Goal: Information Seeking & Learning: Learn about a topic

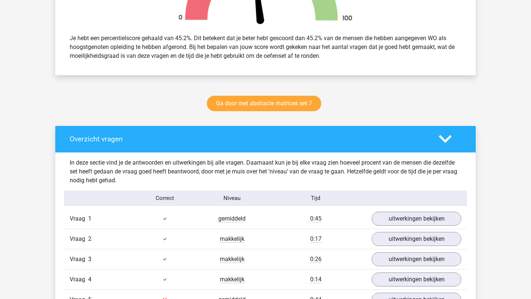
scroll to position [298, 0]
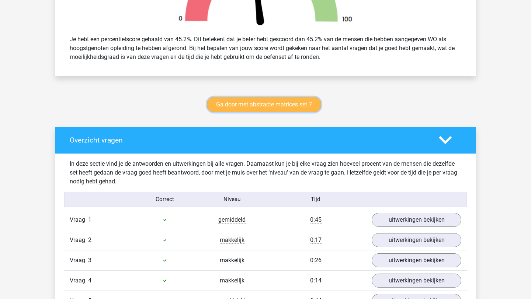
click at [287, 108] on link "Ga door met abstracte matrices set 7" at bounding box center [264, 104] width 114 height 15
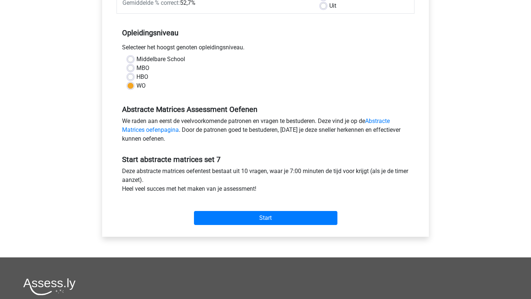
scroll to position [132, 0]
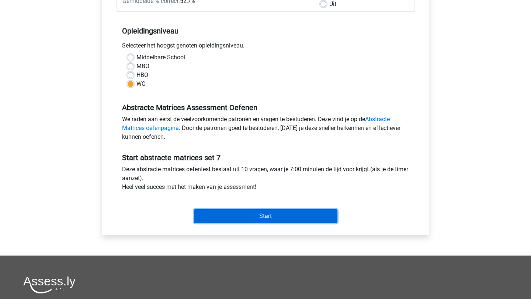
click at [265, 213] on input "Start" at bounding box center [265, 216] width 143 height 14
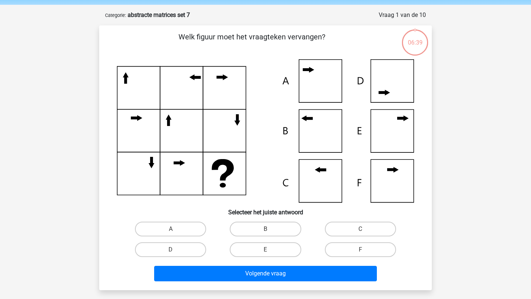
scroll to position [29, 0]
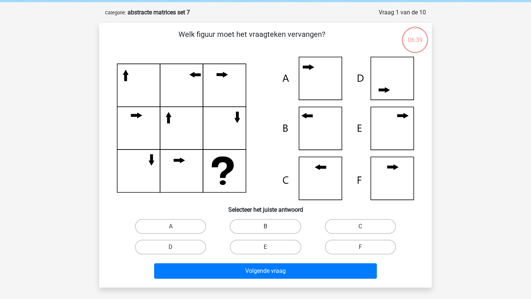
click at [287, 227] on label "B" at bounding box center [265, 226] width 71 height 15
click at [270, 227] on input "B" at bounding box center [267, 229] width 5 height 5
radio input "true"
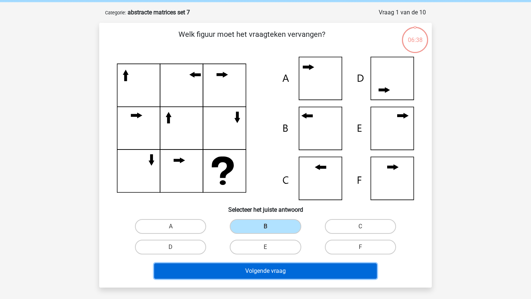
click at [298, 267] on button "Volgende vraag" at bounding box center [265, 271] width 223 height 15
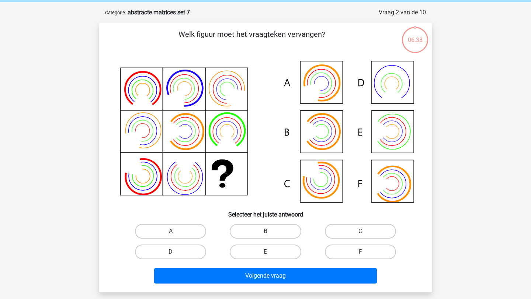
scroll to position [37, 0]
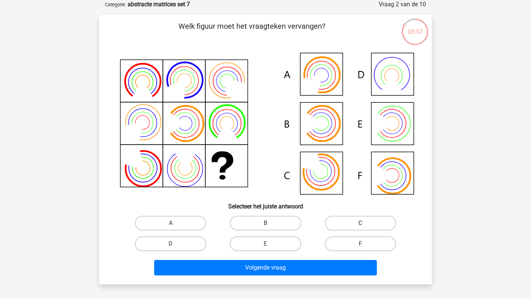
click at [370, 222] on label "C" at bounding box center [360, 223] width 71 height 15
click at [365, 223] on input "C" at bounding box center [362, 225] width 5 height 5
radio input "true"
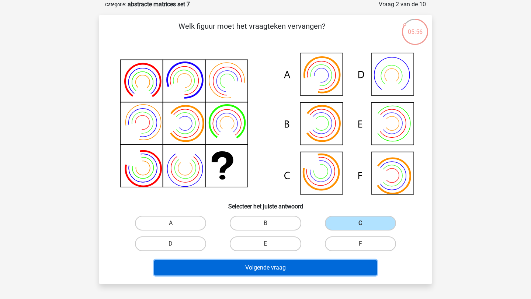
click at [327, 268] on button "Volgende vraag" at bounding box center [265, 267] width 223 height 15
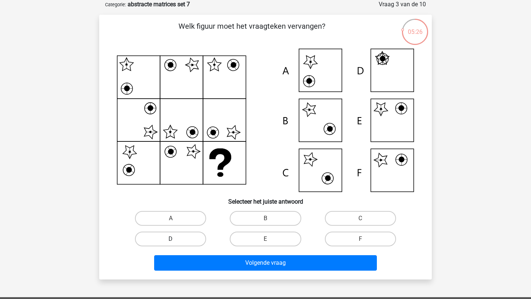
click at [195, 240] on label "D" at bounding box center [170, 239] width 71 height 15
click at [176, 240] on input "D" at bounding box center [173, 241] width 5 height 5
radio input "true"
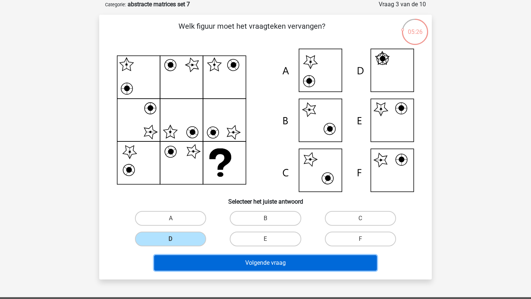
click at [222, 267] on button "Volgende vraag" at bounding box center [265, 263] width 223 height 15
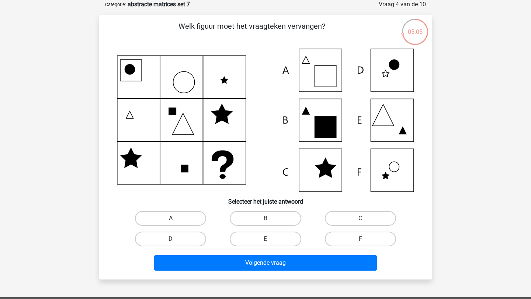
click at [188, 215] on label "A" at bounding box center [170, 218] width 71 height 15
click at [176, 219] on input "A" at bounding box center [173, 221] width 5 height 5
radio input "true"
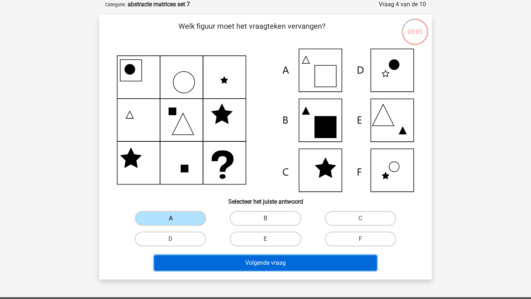
click at [229, 260] on button "Volgende vraag" at bounding box center [265, 263] width 223 height 15
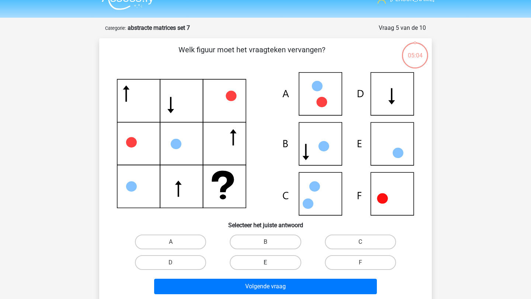
scroll to position [12, 0]
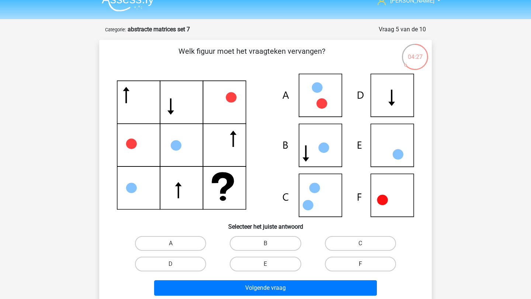
click at [351, 265] on label "F" at bounding box center [360, 264] width 71 height 15
click at [360, 265] on input "F" at bounding box center [362, 266] width 5 height 5
radio input "true"
click at [315, 298] on div "Volgende vraag" at bounding box center [265, 290] width 285 height 18
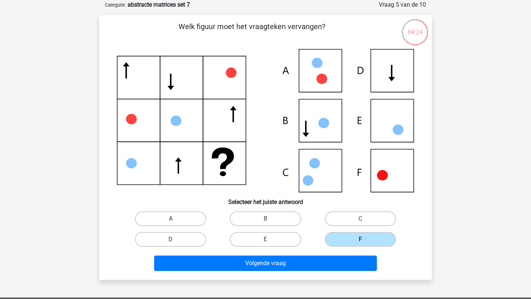
scroll to position [40, 0]
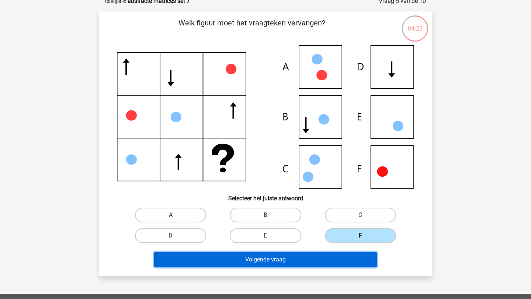
click at [323, 261] on button "Volgende vraag" at bounding box center [265, 259] width 223 height 15
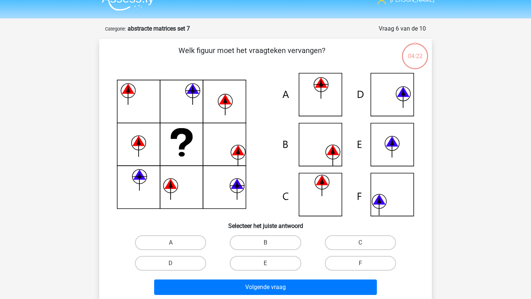
scroll to position [0, 0]
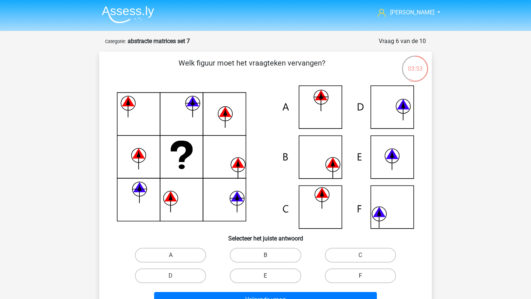
click at [333, 277] on label "F" at bounding box center [360, 276] width 71 height 15
click at [360, 277] on input "F" at bounding box center [362, 278] width 5 height 5
radio input "true"
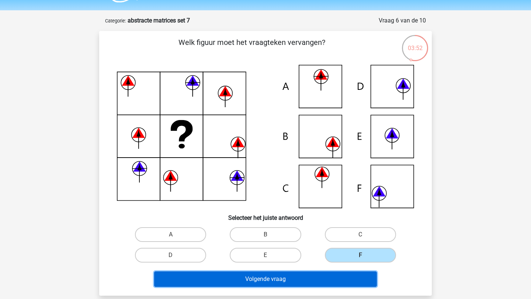
click at [326, 284] on button "Volgende vraag" at bounding box center [265, 279] width 223 height 15
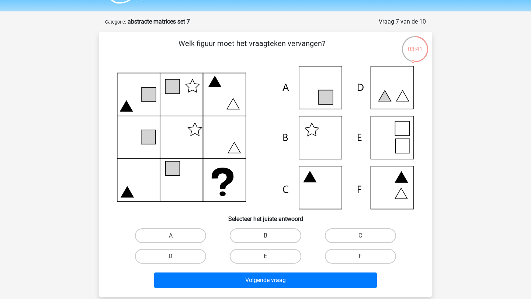
scroll to position [27, 0]
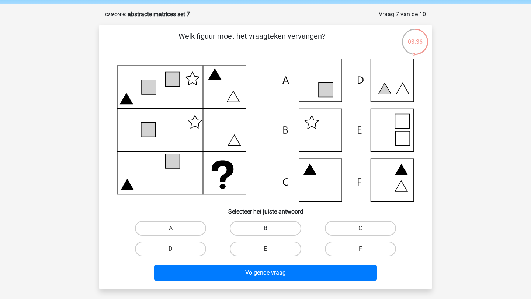
click at [292, 223] on label "B" at bounding box center [265, 228] width 71 height 15
click at [270, 229] on input "B" at bounding box center [267, 231] width 5 height 5
radio input "true"
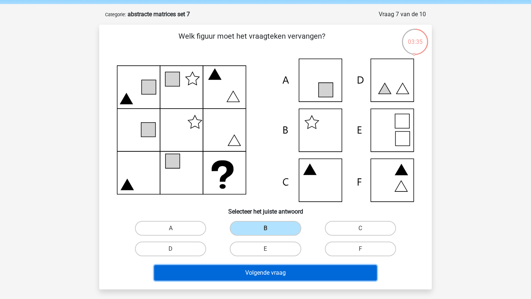
click at [306, 277] on button "Volgende vraag" at bounding box center [265, 272] width 223 height 15
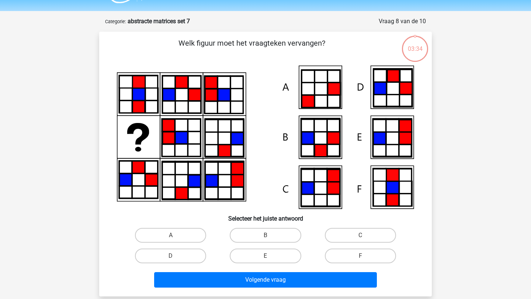
scroll to position [19, 0]
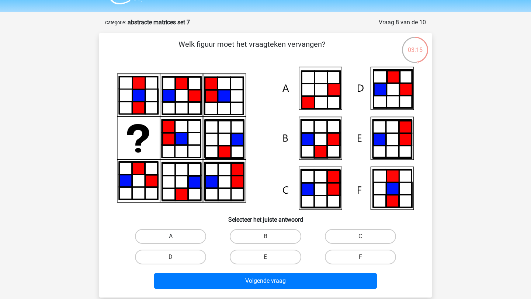
click at [187, 235] on label "A" at bounding box center [170, 236] width 71 height 15
click at [176, 237] on input "A" at bounding box center [173, 239] width 5 height 5
radio input "true"
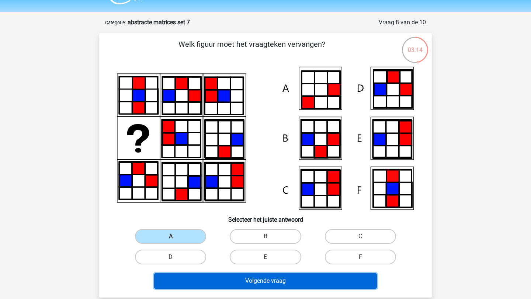
click at [239, 286] on button "Volgende vraag" at bounding box center [265, 281] width 223 height 15
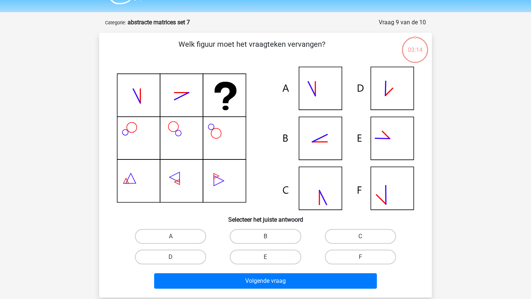
scroll to position [37, 0]
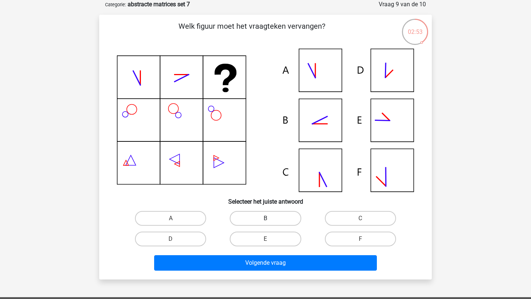
click at [281, 217] on label "B" at bounding box center [265, 218] width 71 height 15
click at [270, 219] on input "B" at bounding box center [267, 221] width 5 height 5
radio input "true"
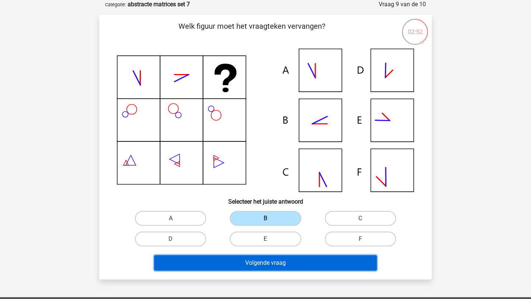
click at [305, 264] on button "Volgende vraag" at bounding box center [265, 263] width 223 height 15
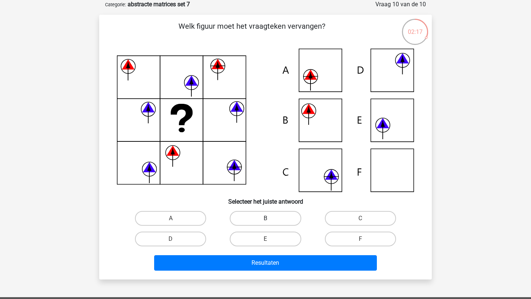
click at [256, 216] on label "B" at bounding box center [265, 218] width 71 height 15
click at [265, 219] on input "B" at bounding box center [267, 221] width 5 height 5
radio input "true"
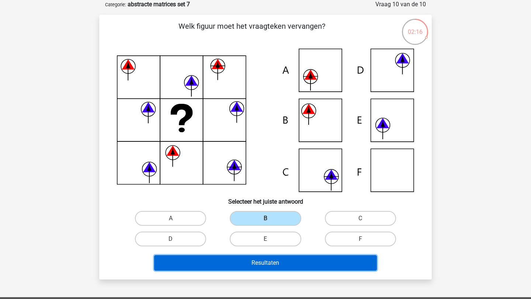
click at [268, 264] on button "Resultaten" at bounding box center [265, 263] width 223 height 15
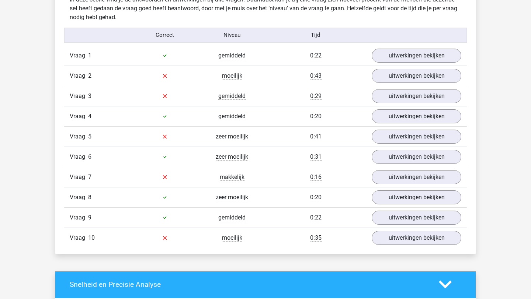
scroll to position [462, 0]
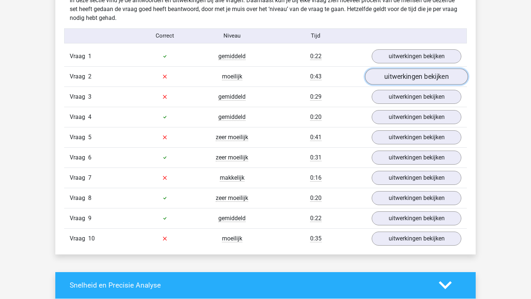
click at [413, 76] on link "uitwerkingen bekijken" at bounding box center [416, 77] width 103 height 16
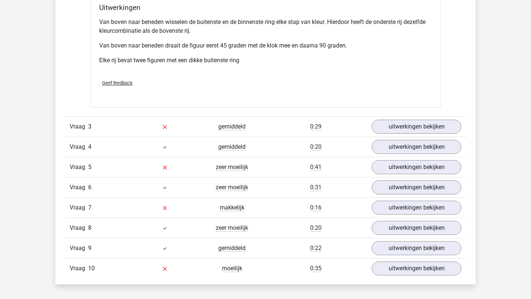
scroll to position [801, 0]
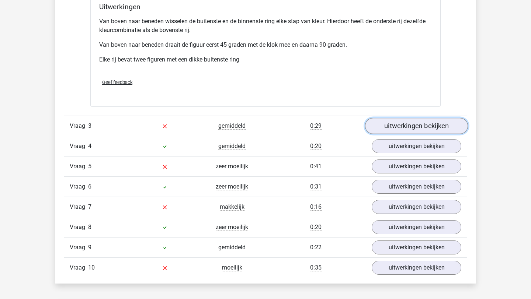
click at [394, 127] on link "uitwerkingen bekijken" at bounding box center [416, 126] width 103 height 16
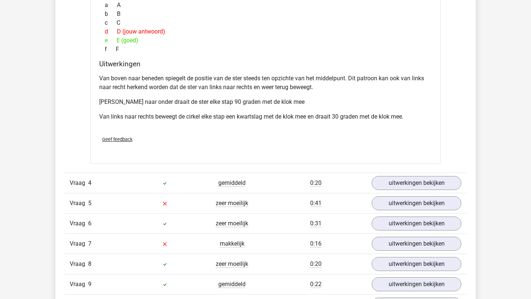
scroll to position [1173, 0]
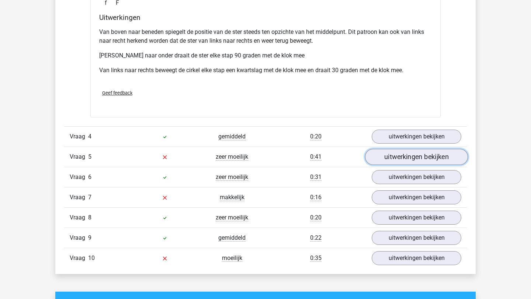
click at [407, 151] on link "uitwerkingen bekijken" at bounding box center [416, 157] width 103 height 16
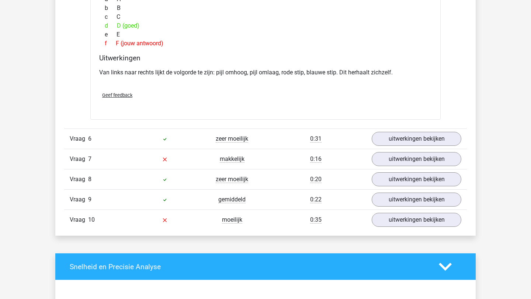
scroll to position [1536, 0]
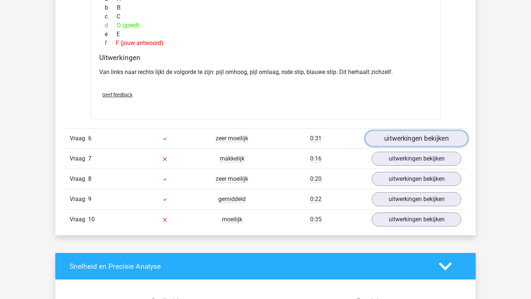
click at [392, 133] on link "uitwerkingen bekijken" at bounding box center [416, 139] width 103 height 16
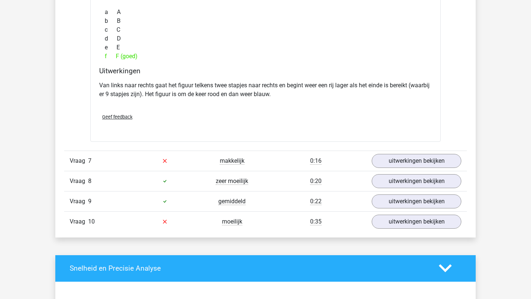
scroll to position [1869, 0]
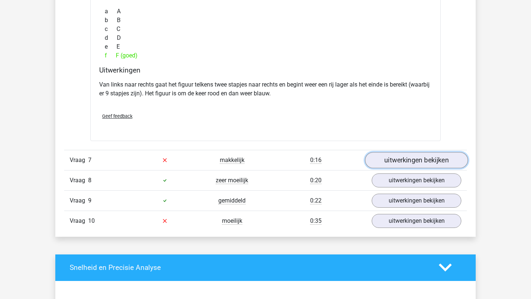
click at [410, 164] on link "uitwerkingen bekijken" at bounding box center [416, 160] width 103 height 16
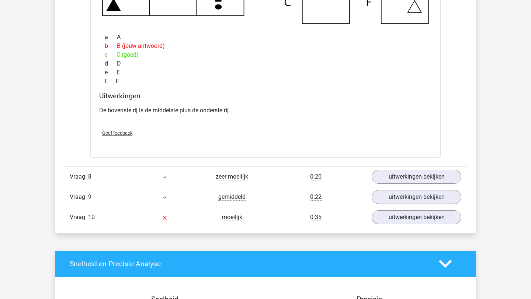
scroll to position [2200, 0]
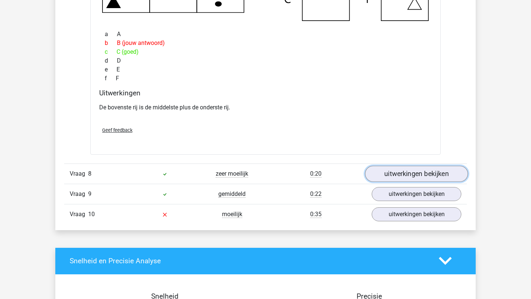
click at [394, 176] on link "uitwerkingen bekijken" at bounding box center [416, 174] width 103 height 16
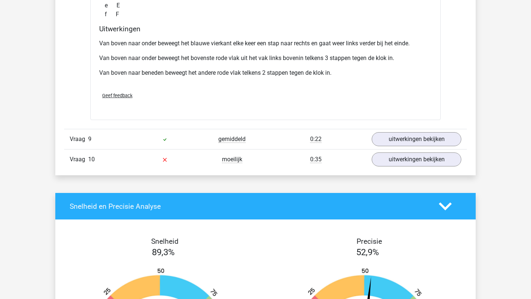
scroll to position [2609, 0]
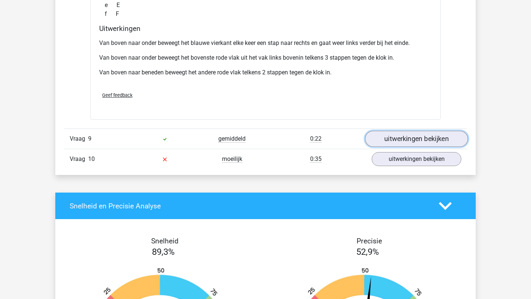
click at [377, 140] on link "uitwerkingen bekijken" at bounding box center [416, 139] width 103 height 16
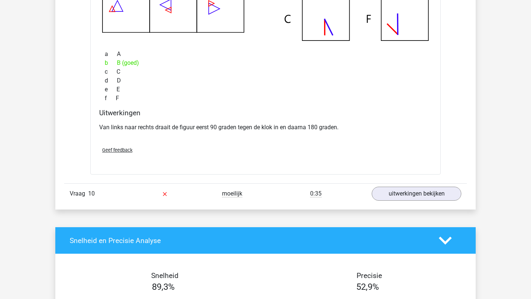
scroll to position [2933, 0]
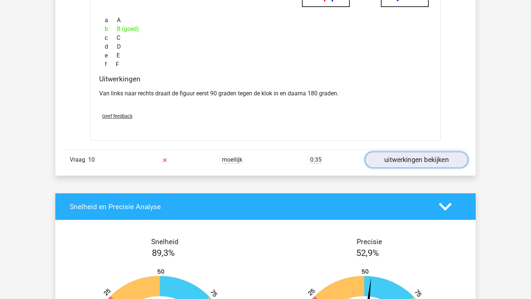
click at [404, 164] on link "uitwerkingen bekijken" at bounding box center [416, 160] width 103 height 16
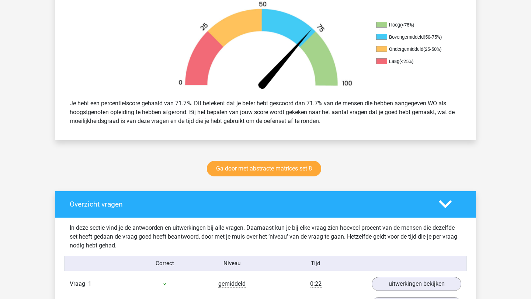
scroll to position [235, 0]
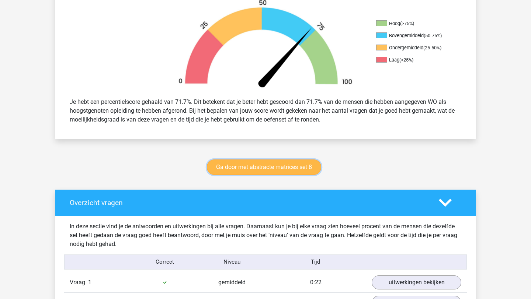
click at [286, 165] on link "Ga door met abstracte matrices set 8" at bounding box center [264, 167] width 114 height 15
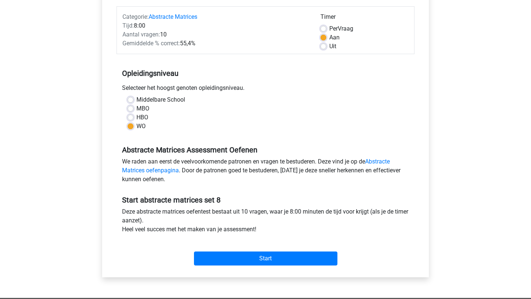
scroll to position [92, 0]
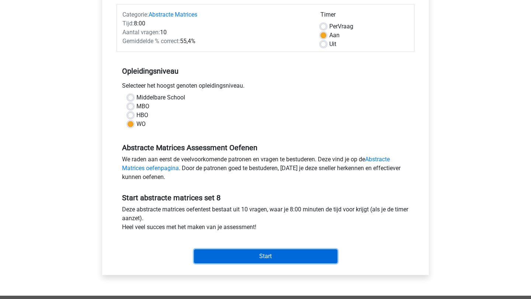
click at [278, 253] on input "Start" at bounding box center [265, 257] width 143 height 14
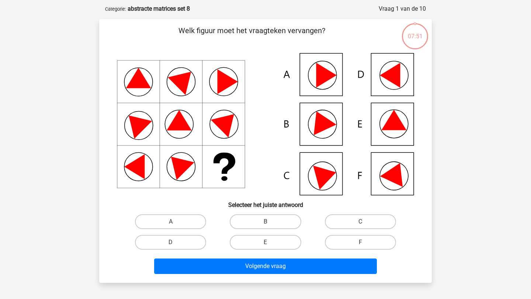
scroll to position [39, 0]
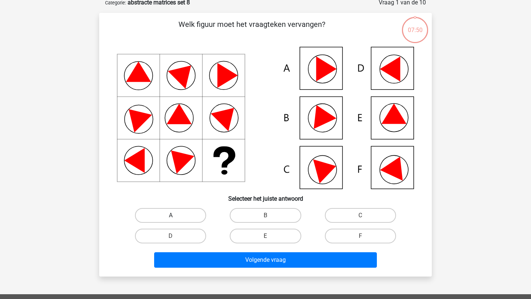
click at [158, 211] on label "A" at bounding box center [170, 215] width 71 height 15
click at [171, 216] on input "A" at bounding box center [173, 218] width 5 height 5
radio input "true"
click at [244, 217] on label "B" at bounding box center [265, 215] width 71 height 15
click at [265, 217] on input "B" at bounding box center [267, 218] width 5 height 5
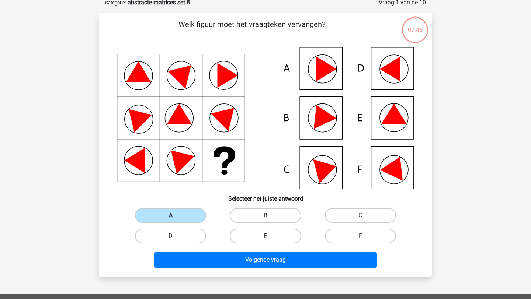
radio input "true"
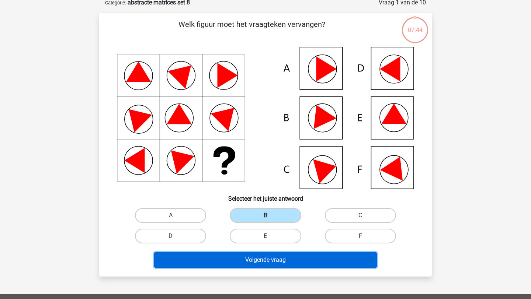
click at [254, 264] on button "Volgende vraag" at bounding box center [265, 260] width 223 height 15
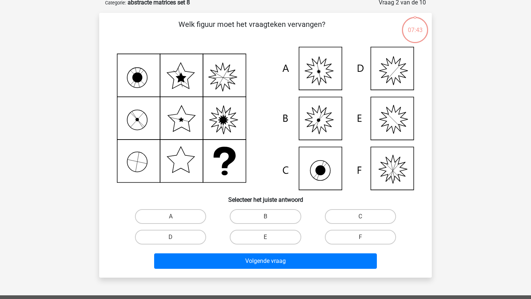
scroll to position [37, 0]
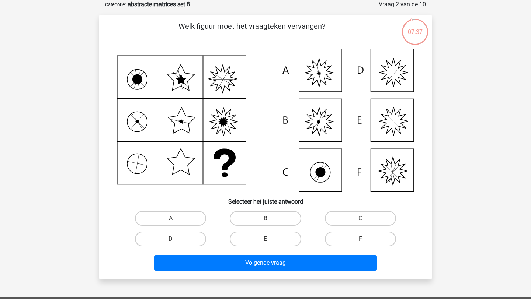
click at [334, 226] on div "C" at bounding box center [360, 218] width 95 height 21
click at [344, 218] on label "C" at bounding box center [360, 218] width 71 height 15
click at [360, 219] on input "C" at bounding box center [362, 221] width 5 height 5
radio input "true"
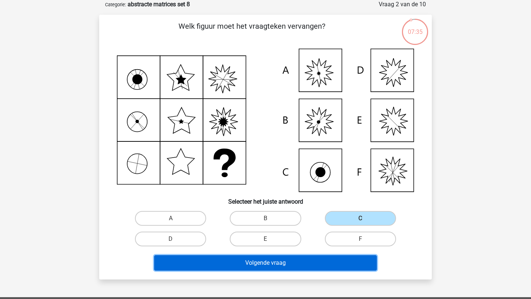
click at [312, 257] on button "Volgende vraag" at bounding box center [265, 263] width 223 height 15
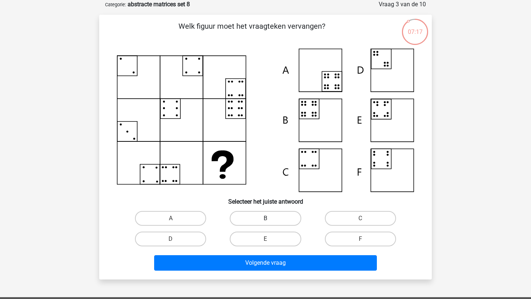
click at [263, 220] on label "B" at bounding box center [265, 218] width 71 height 15
click at [265, 220] on input "B" at bounding box center [267, 221] width 5 height 5
radio input "true"
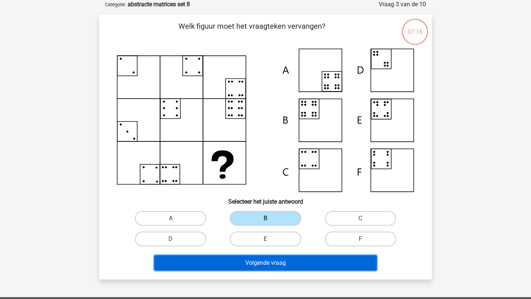
click at [287, 264] on button "Volgende vraag" at bounding box center [265, 263] width 223 height 15
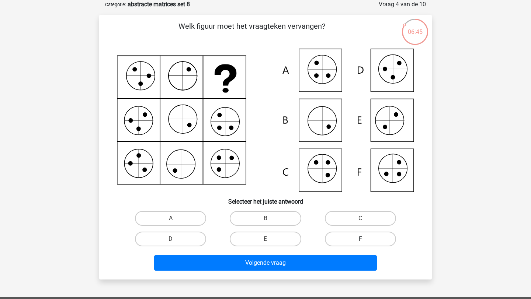
click at [348, 239] on label "F" at bounding box center [360, 239] width 71 height 15
click at [360, 239] on input "F" at bounding box center [362, 241] width 5 height 5
radio input "true"
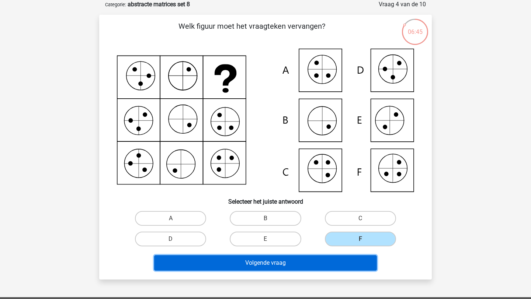
click at [343, 264] on button "Volgende vraag" at bounding box center [265, 263] width 223 height 15
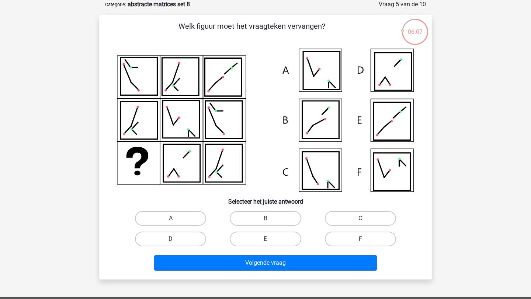
click at [348, 214] on label "C" at bounding box center [360, 218] width 71 height 15
click at [360, 219] on input "C" at bounding box center [362, 221] width 5 height 5
radio input "true"
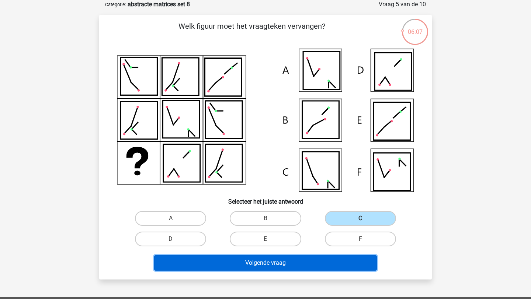
click at [341, 261] on button "Volgende vraag" at bounding box center [265, 263] width 223 height 15
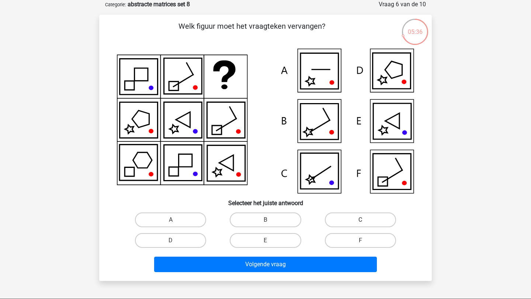
click at [348, 221] on label "C" at bounding box center [360, 220] width 71 height 15
click at [360, 221] on input "C" at bounding box center [362, 222] width 5 height 5
radio input "true"
click at [339, 253] on div "Volgende vraag" at bounding box center [265, 263] width 309 height 24
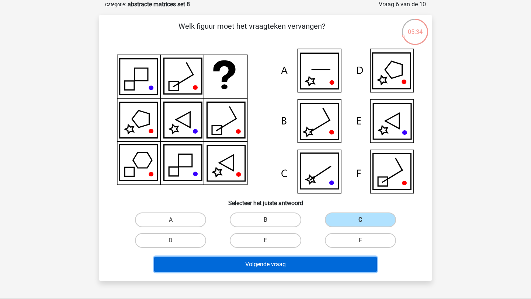
click at [338, 262] on button "Volgende vraag" at bounding box center [265, 264] width 223 height 15
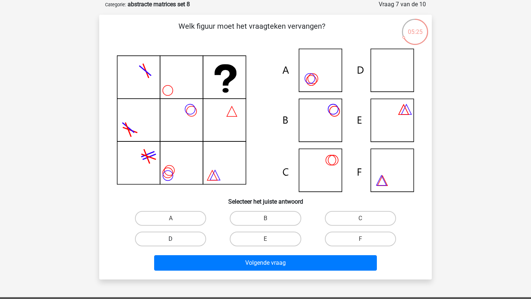
click at [196, 240] on label "D" at bounding box center [170, 239] width 71 height 15
click at [176, 240] on input "D" at bounding box center [173, 241] width 5 height 5
radio input "true"
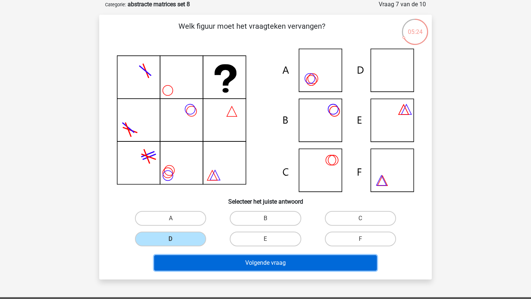
click at [231, 263] on button "Volgende vraag" at bounding box center [265, 263] width 223 height 15
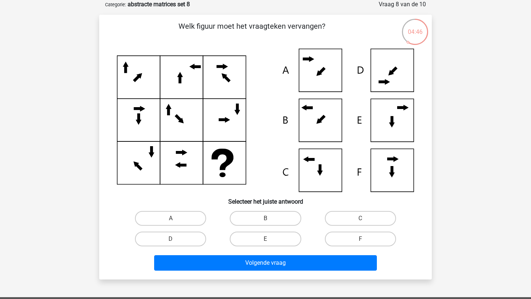
click at [270, 221] on input "B" at bounding box center [267, 221] width 5 height 5
radio input "true"
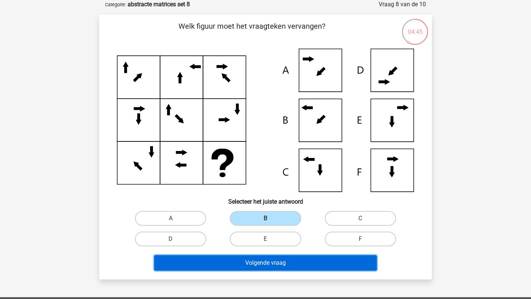
click at [282, 263] on button "Volgende vraag" at bounding box center [265, 263] width 223 height 15
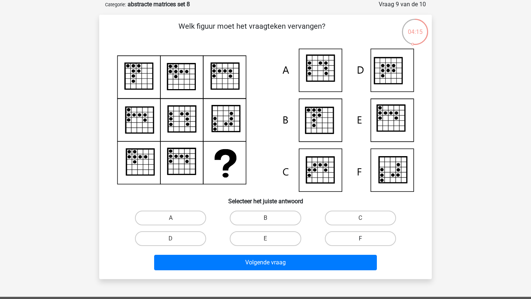
click at [353, 239] on label "F" at bounding box center [360, 239] width 71 height 15
click at [360, 239] on input "F" at bounding box center [362, 241] width 5 height 5
radio input "true"
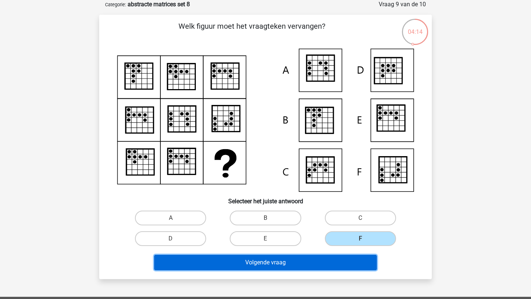
click at [349, 265] on button "Volgende vraag" at bounding box center [265, 262] width 223 height 15
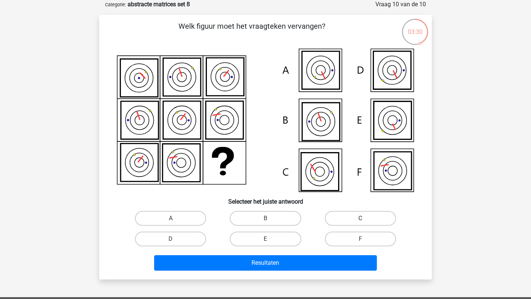
click at [357, 214] on label "C" at bounding box center [360, 218] width 71 height 15
click at [360, 219] on input "C" at bounding box center [362, 221] width 5 height 5
radio input "true"
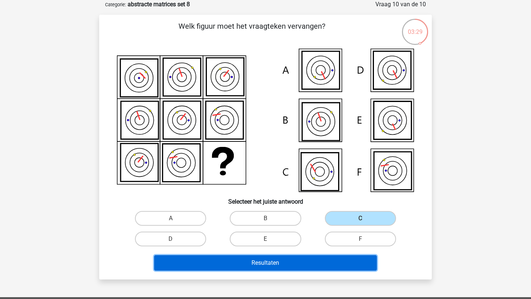
click at [344, 260] on button "Resultaten" at bounding box center [265, 263] width 223 height 15
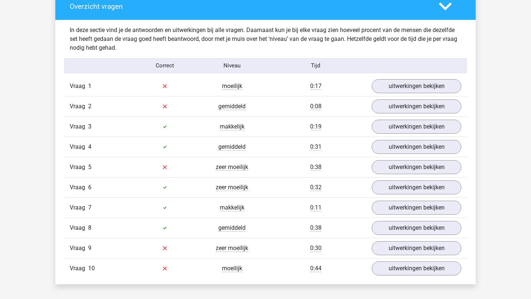
scroll to position [365, 0]
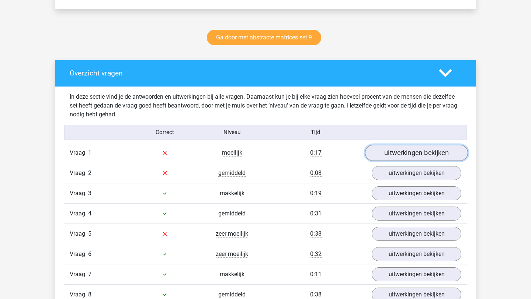
click at [406, 149] on link "uitwerkingen bekijken" at bounding box center [416, 153] width 103 height 16
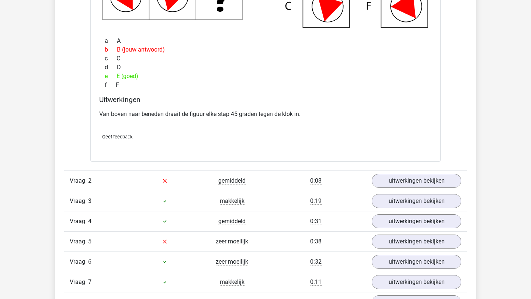
scroll to position [692, 0]
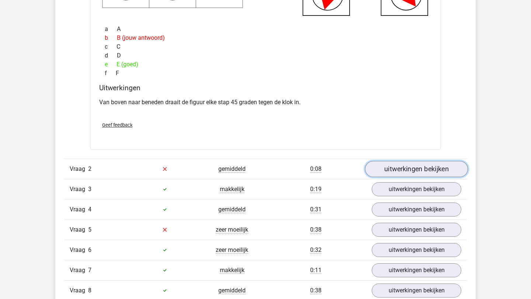
click at [379, 169] on link "uitwerkingen bekijken" at bounding box center [416, 169] width 103 height 16
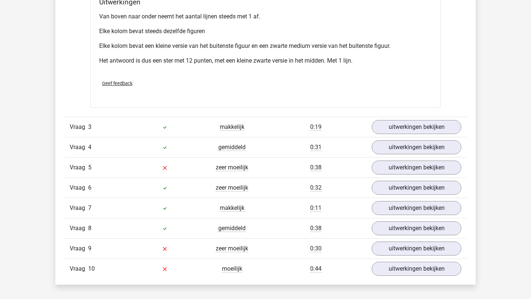
scroll to position [1130, 0]
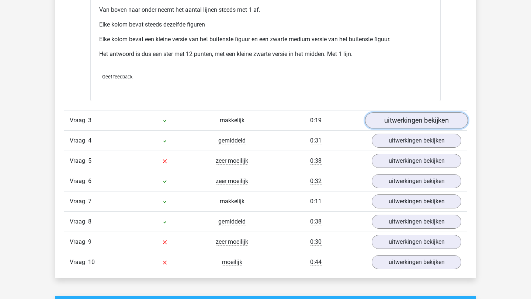
click at [398, 122] on link "uitwerkingen bekijken" at bounding box center [416, 120] width 103 height 16
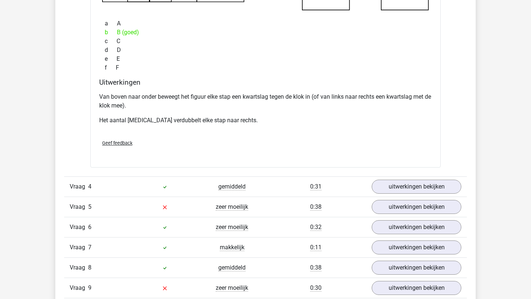
scroll to position [1434, 0]
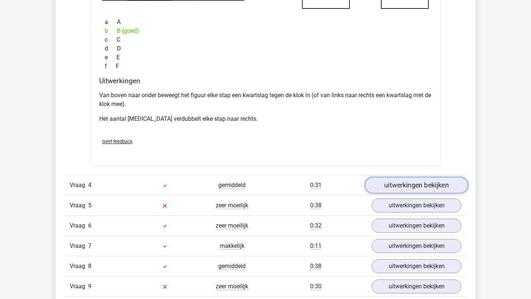
click at [397, 188] on link "uitwerkingen bekijken" at bounding box center [416, 185] width 103 height 16
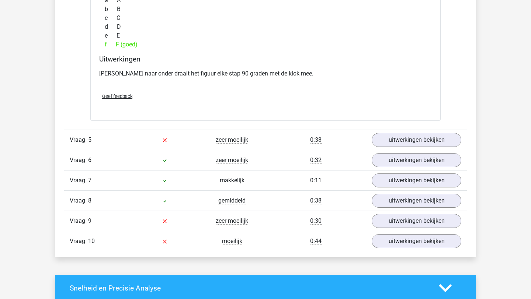
scroll to position [1826, 0]
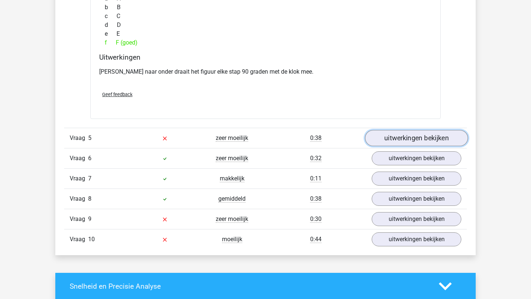
click at [414, 144] on link "uitwerkingen bekijken" at bounding box center [416, 139] width 103 height 16
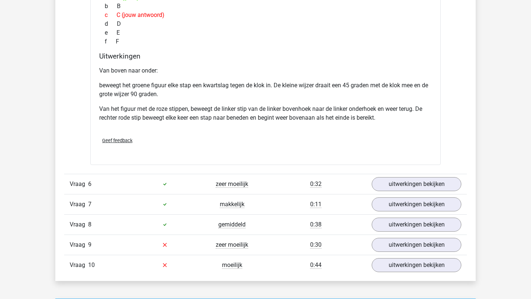
scroll to position [2184, 0]
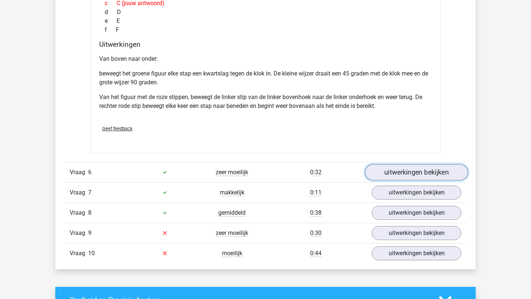
click at [395, 169] on link "uitwerkingen bekijken" at bounding box center [416, 172] width 103 height 16
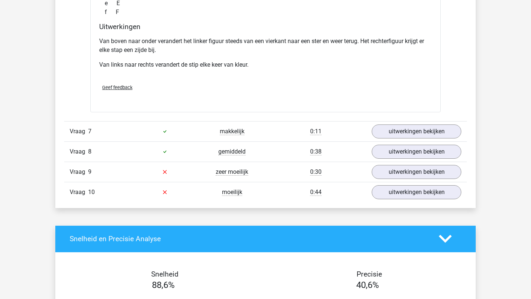
scroll to position [2596, 0]
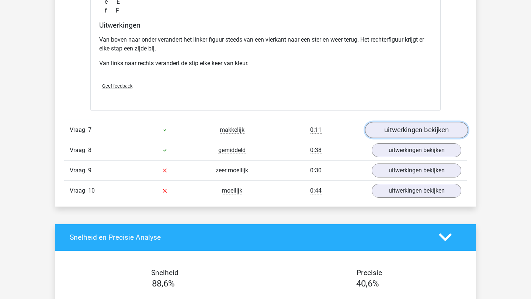
click at [398, 135] on link "uitwerkingen bekijken" at bounding box center [416, 130] width 103 height 16
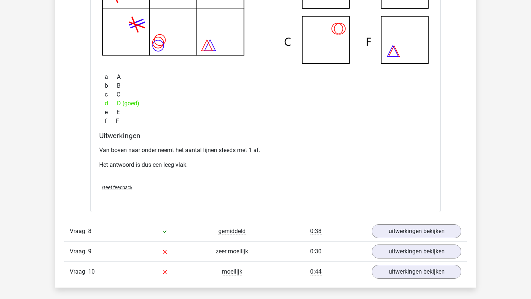
scroll to position [2856, 0]
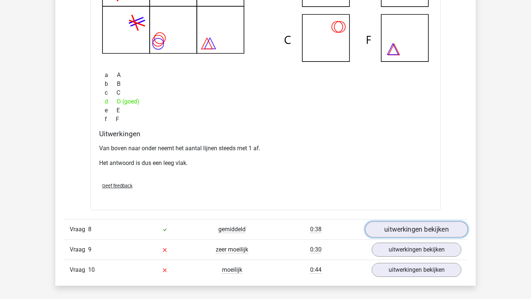
click at [408, 230] on link "uitwerkingen bekijken" at bounding box center [416, 230] width 103 height 16
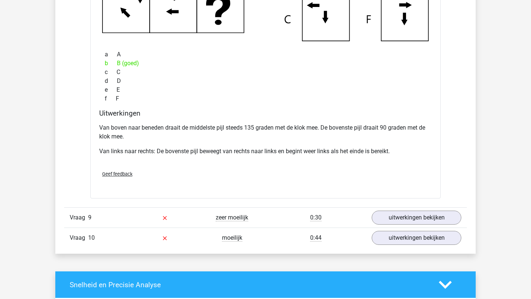
scroll to position [3236, 0]
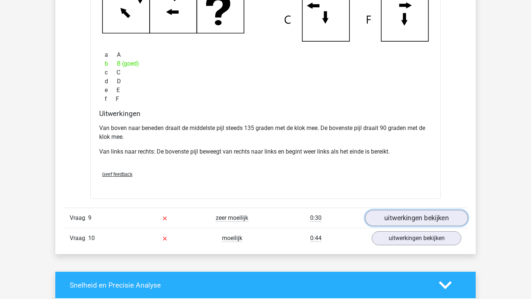
click at [410, 222] on link "uitwerkingen bekijken" at bounding box center [416, 218] width 103 height 16
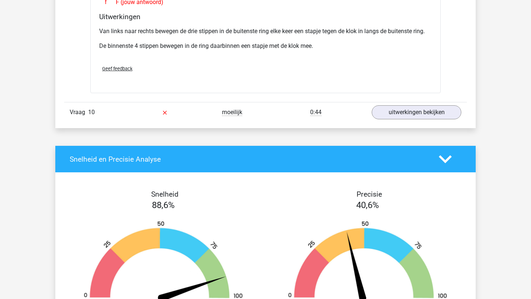
scroll to position [3700, 0]
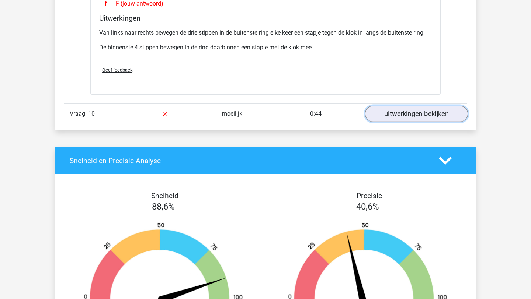
click at [400, 113] on link "uitwerkingen bekijken" at bounding box center [416, 114] width 103 height 16
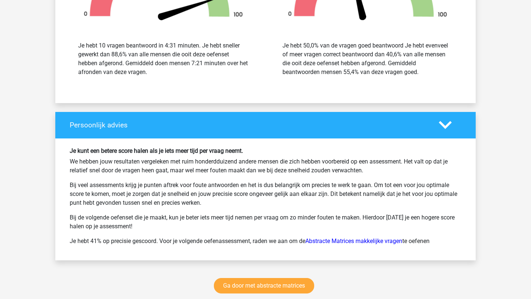
scroll to position [4338, 0]
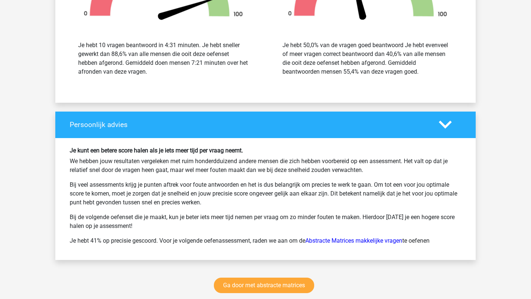
click at [258, 282] on link "Ga door met abstracte matrices" at bounding box center [264, 285] width 100 height 15
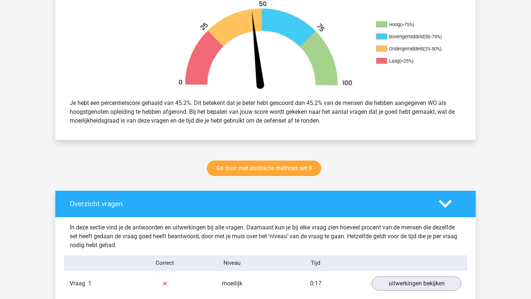
scroll to position [245, 0]
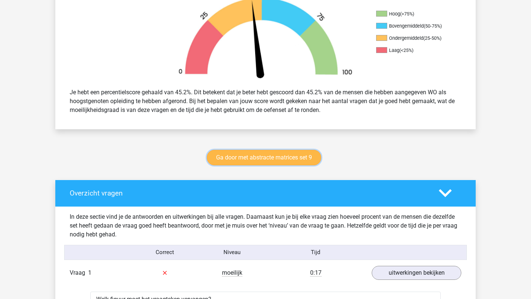
click at [263, 155] on link "Ga door met abstracte matrices set 9" at bounding box center [264, 157] width 114 height 15
